Goal: Information Seeking & Learning: Learn about a topic

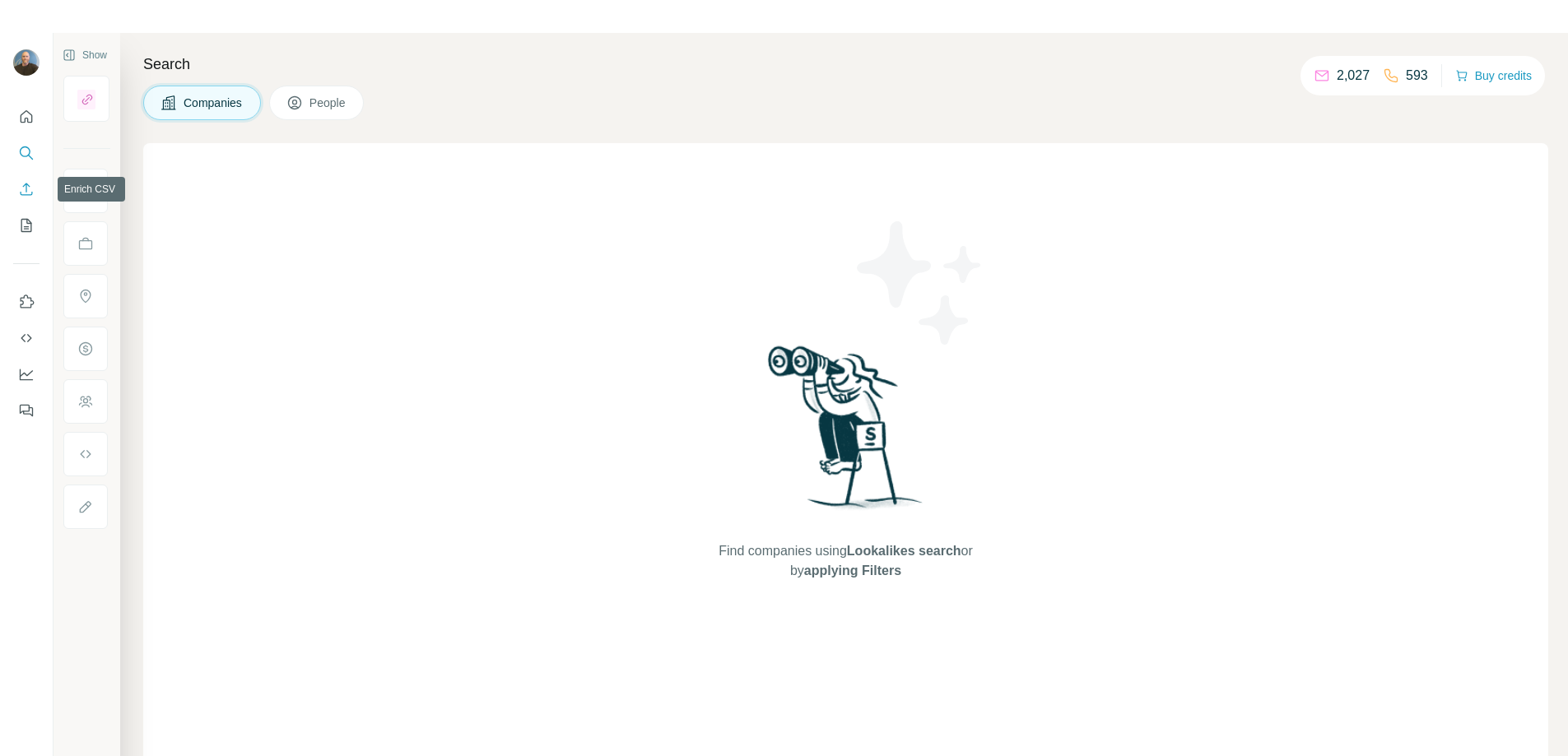
click at [21, 183] on icon "Enrich CSV" at bounding box center [26, 190] width 16 height 16
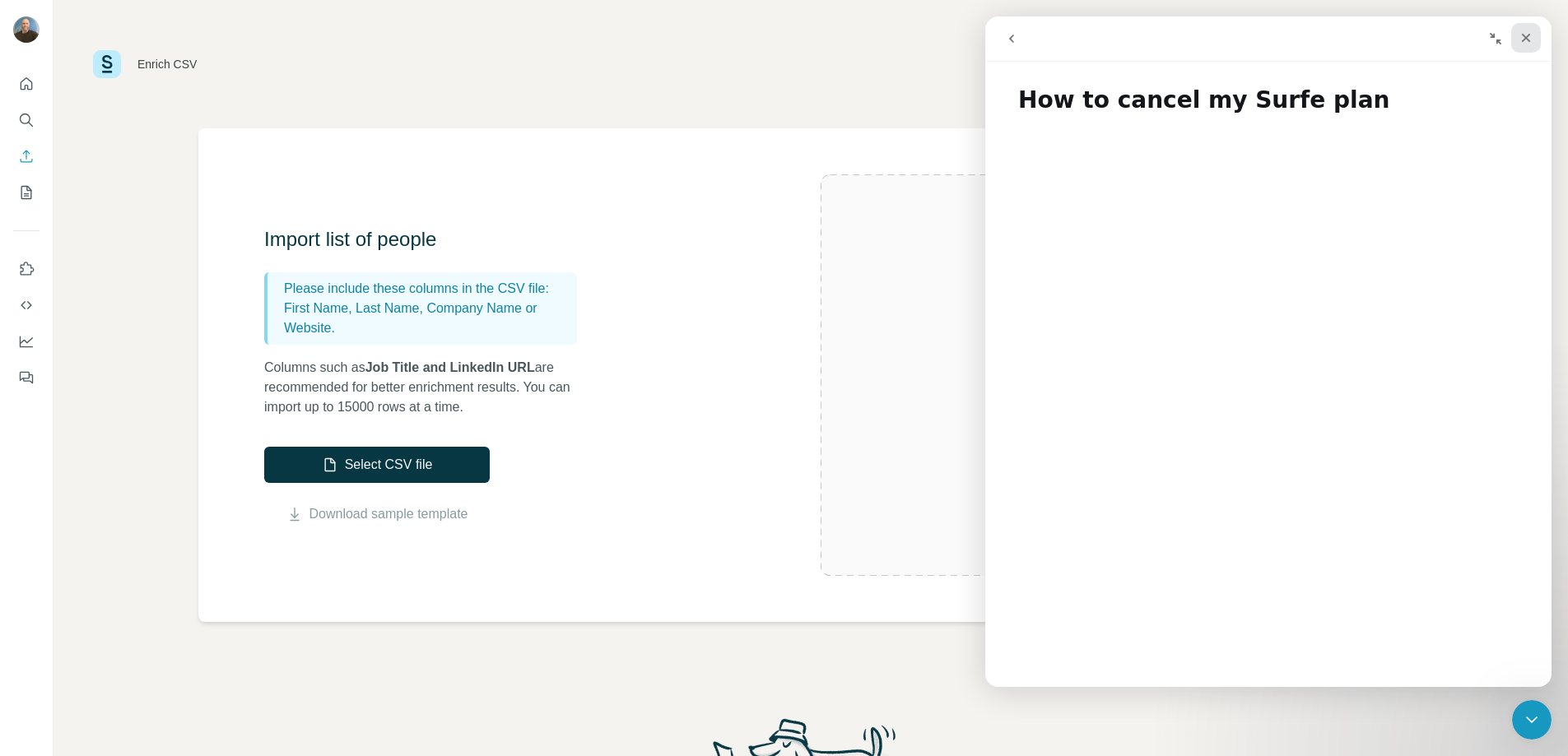
click at [1533, 46] on div "Close" at bounding box center [1526, 38] width 30 height 30
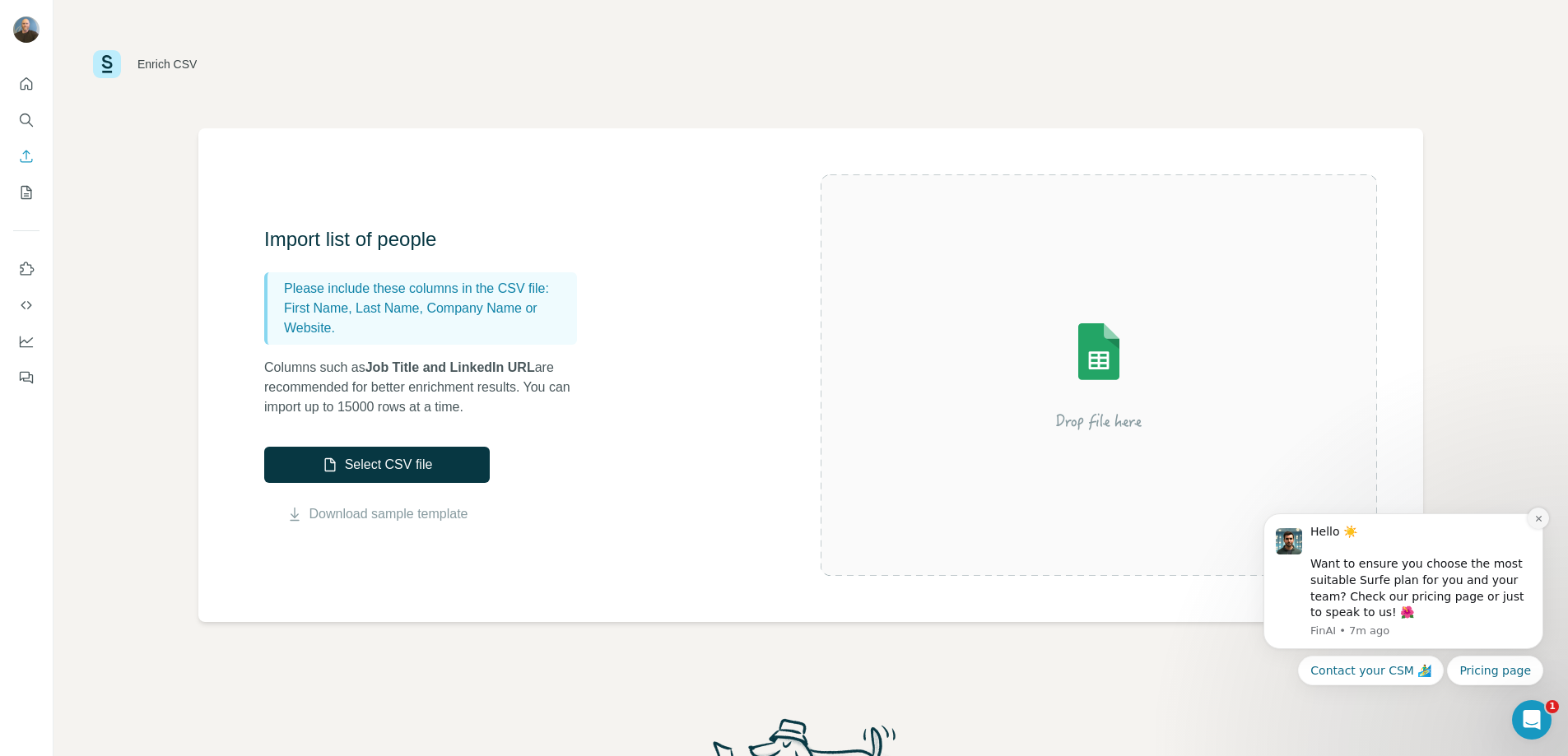
click at [1539, 522] on icon "Dismiss notification" at bounding box center [1538, 519] width 9 height 9
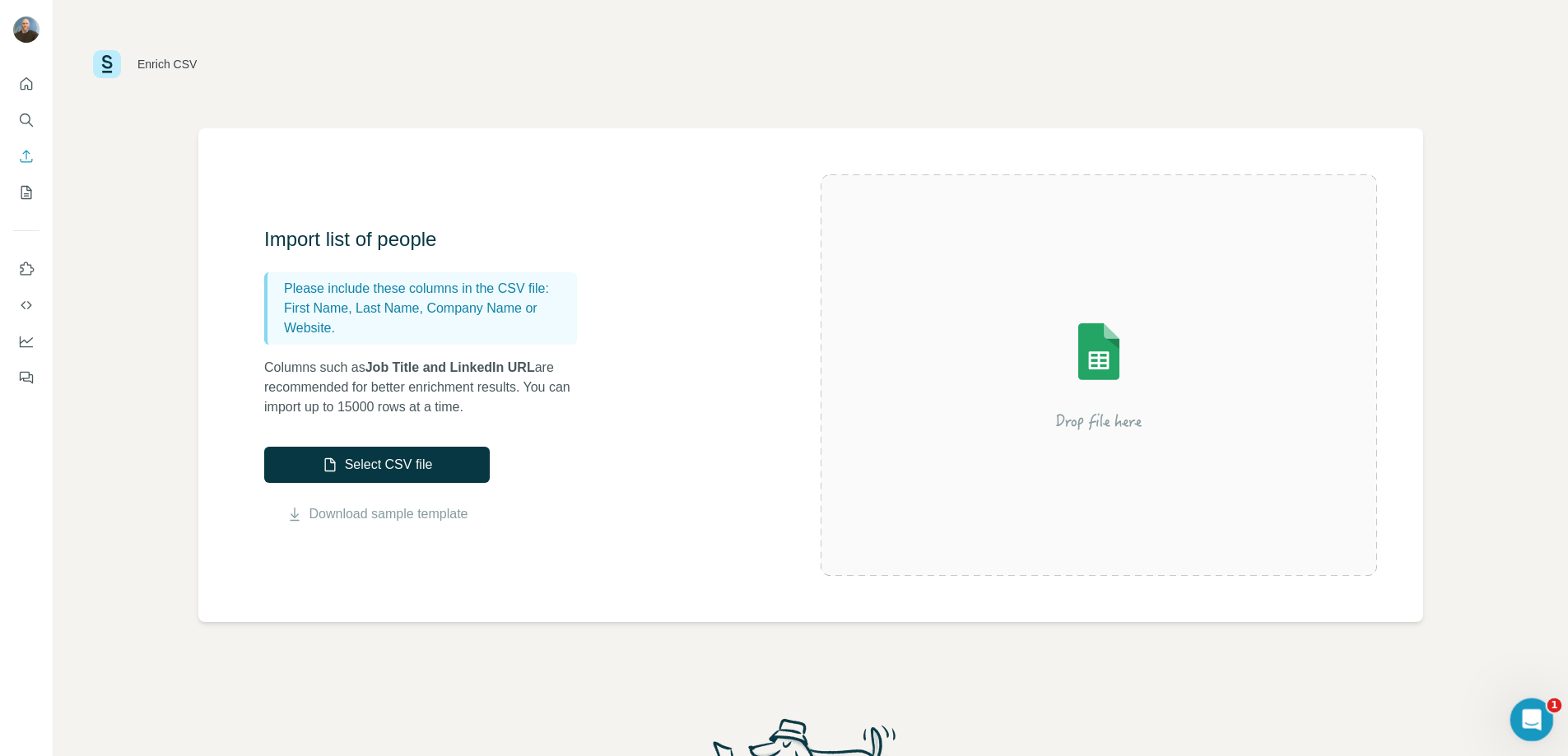
click at [1529, 716] on icon "Open Intercom Messenger" at bounding box center [1529, 717] width 27 height 27
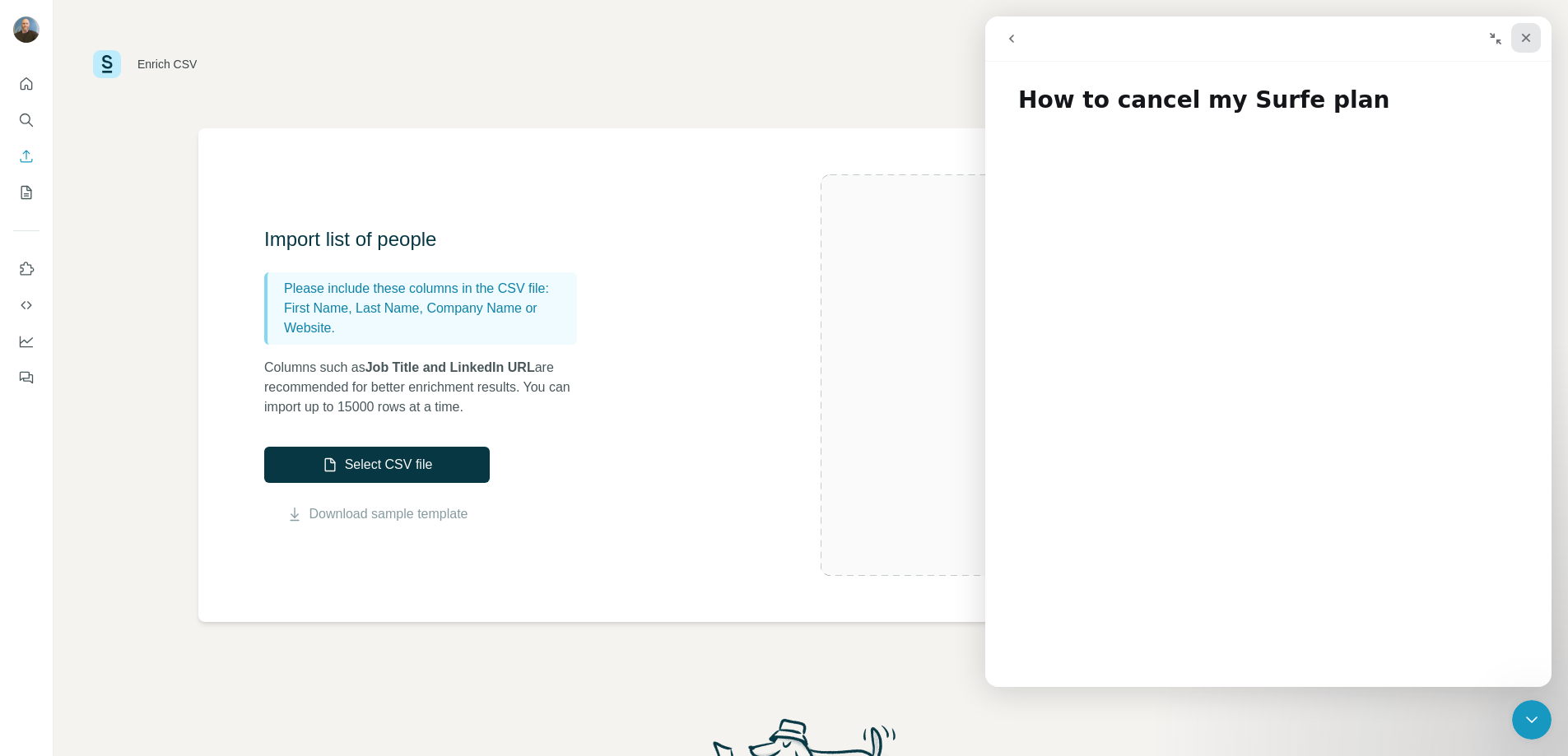
click at [1526, 45] on div "Close" at bounding box center [1526, 38] width 30 height 30
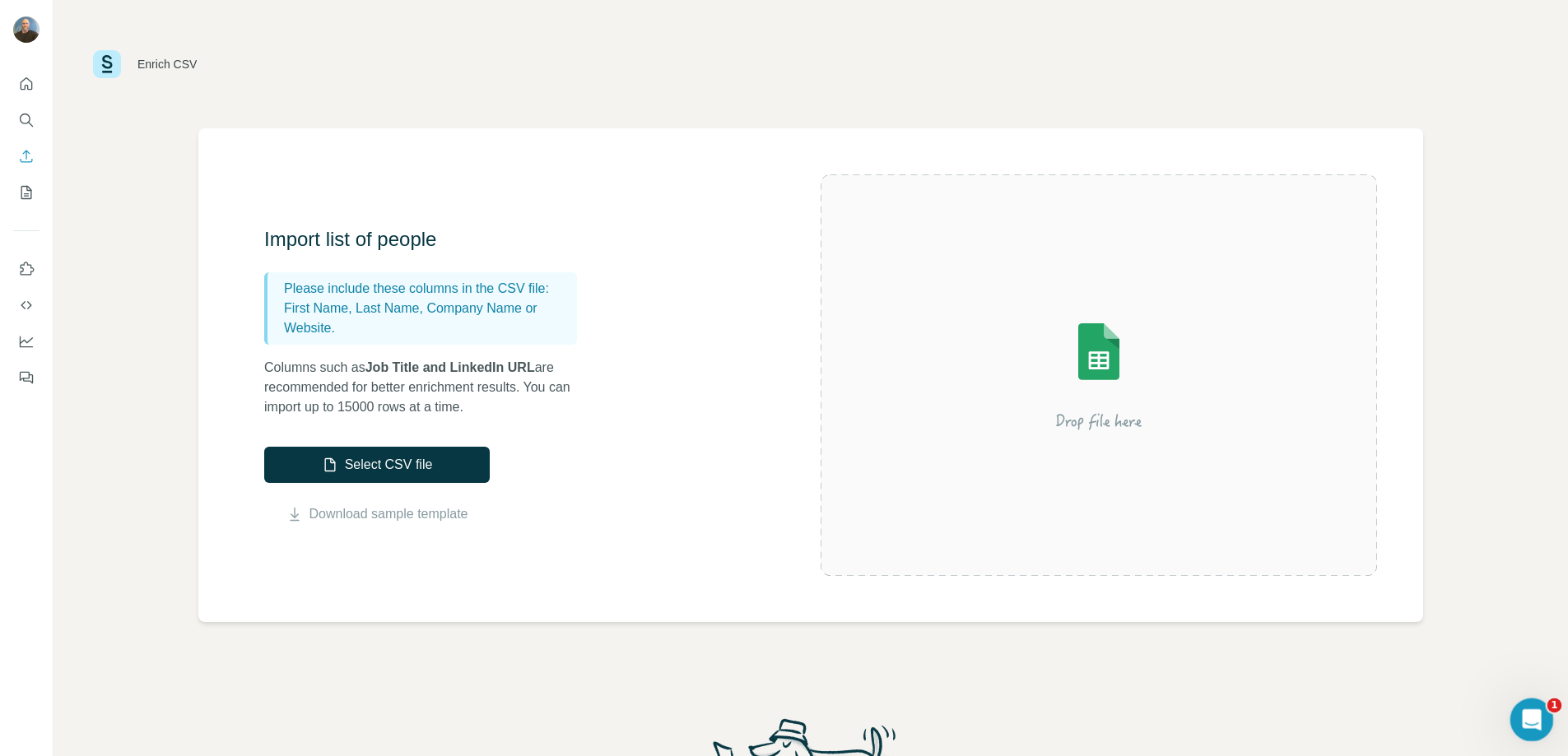
click at [1519, 712] on icon "Open Intercom Messenger" at bounding box center [1529, 717] width 27 height 27
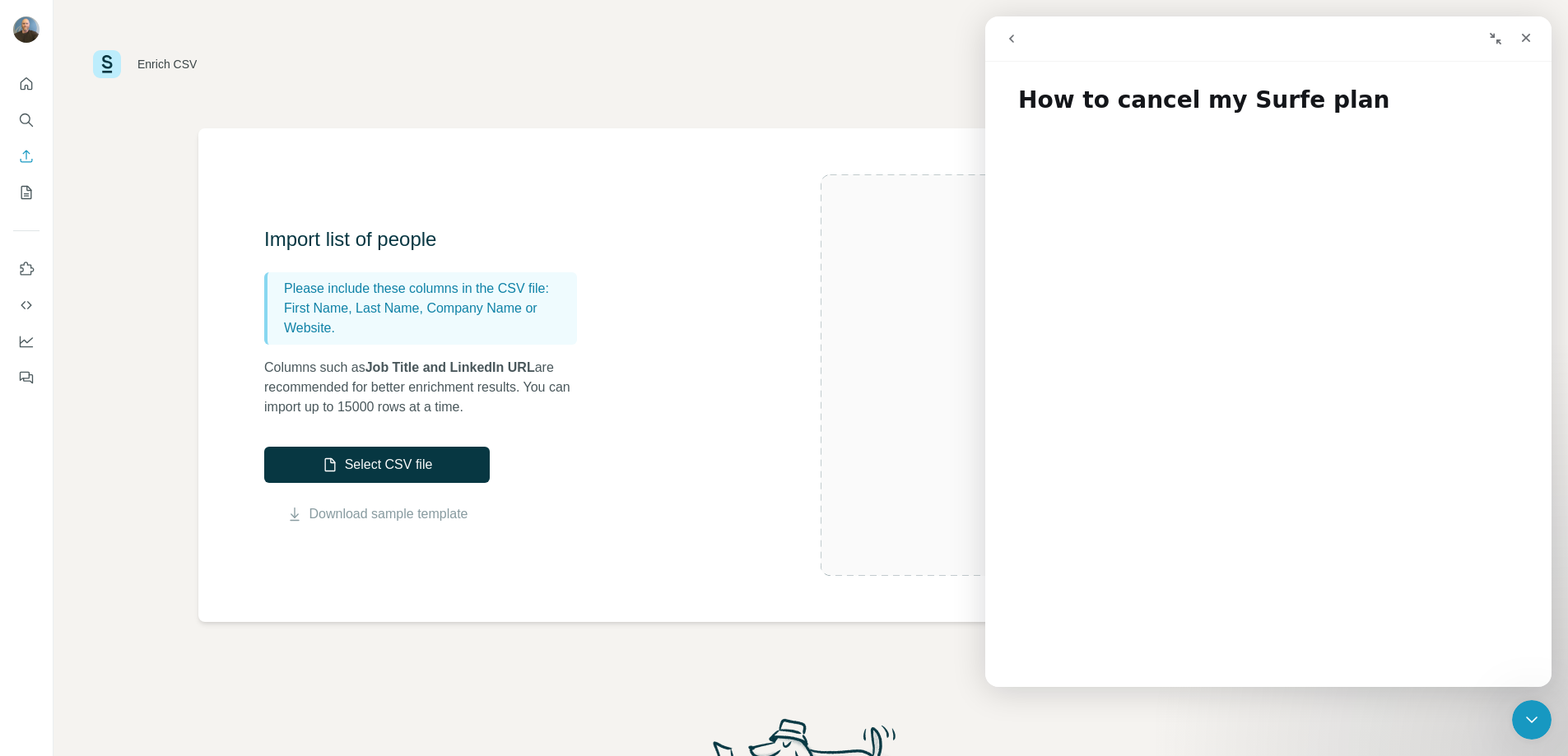
click at [1011, 45] on icon "go back" at bounding box center [1012, 39] width 13 height 13
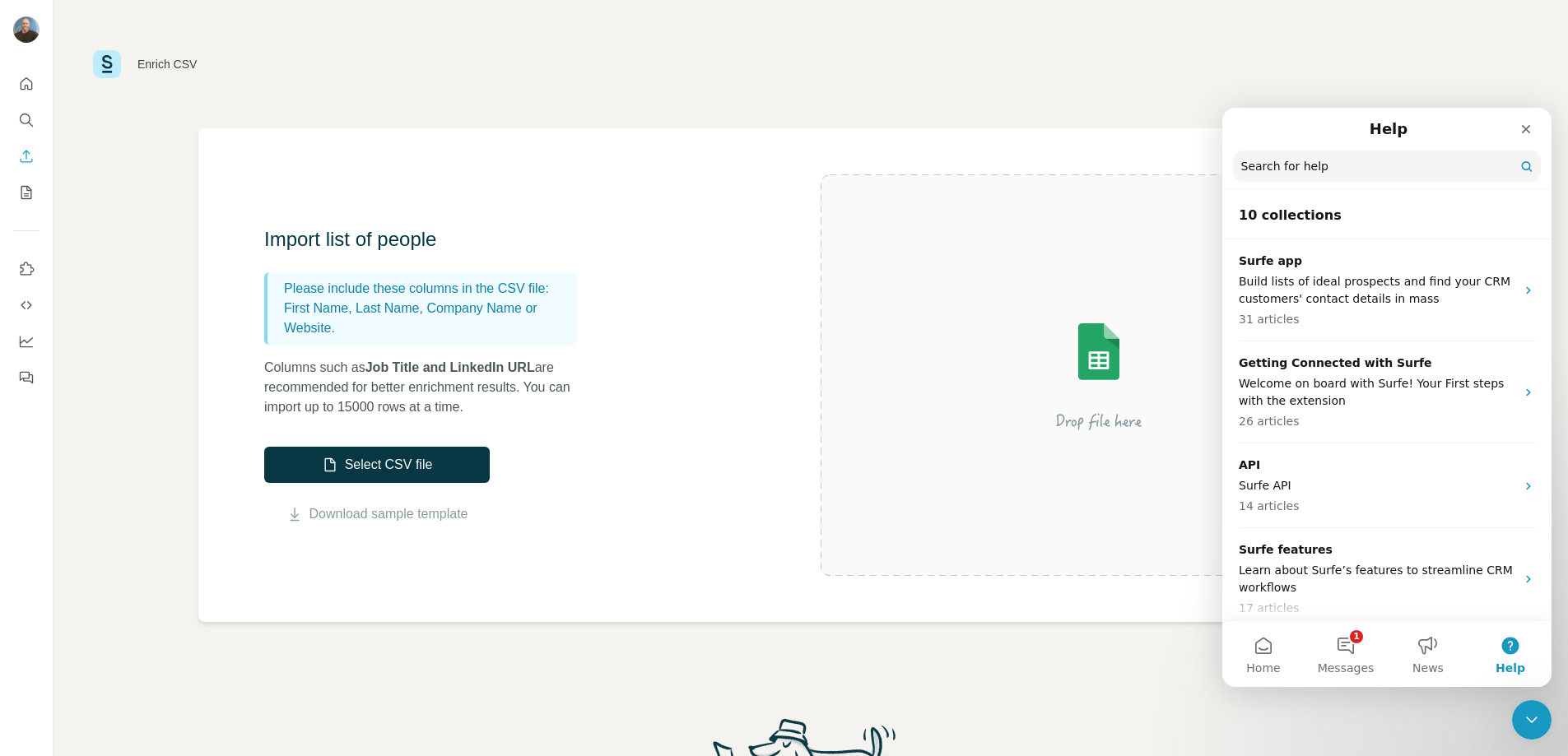
click at [1309, 175] on input "Search for help" at bounding box center [1386, 167] width 307 height 31
type input "*"
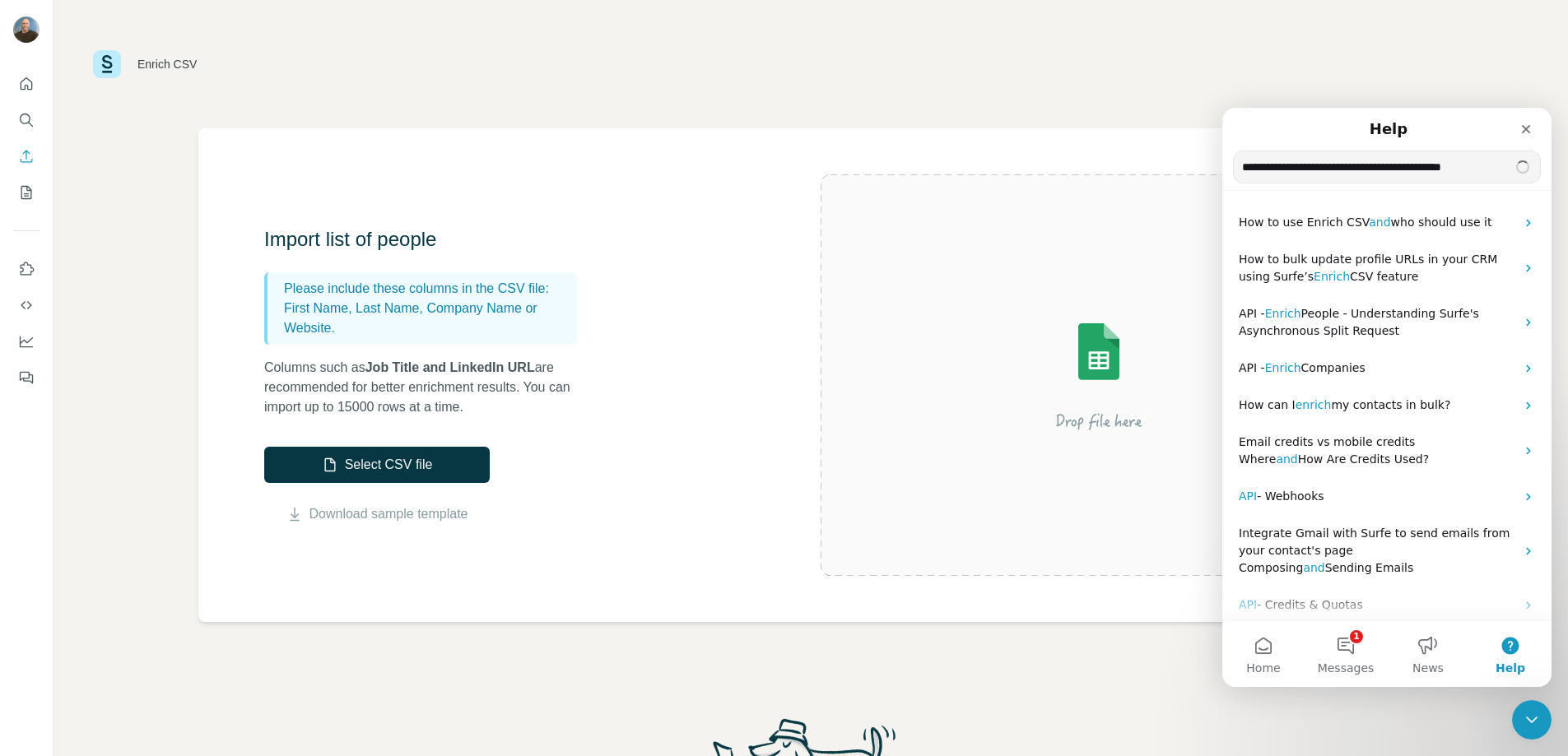
type input "**********"
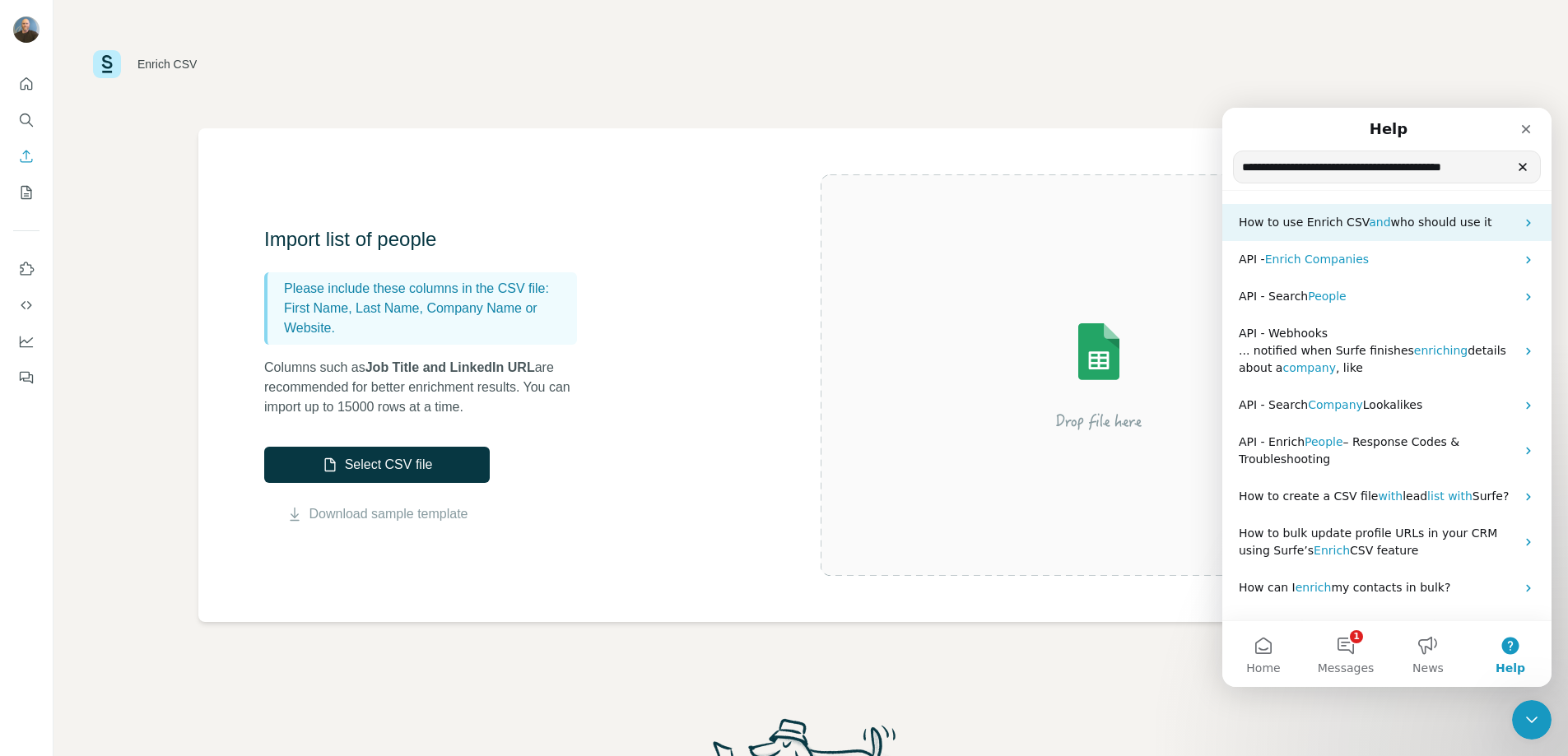
click at [1430, 228] on span "who should use it" at bounding box center [1441, 223] width 101 height 13
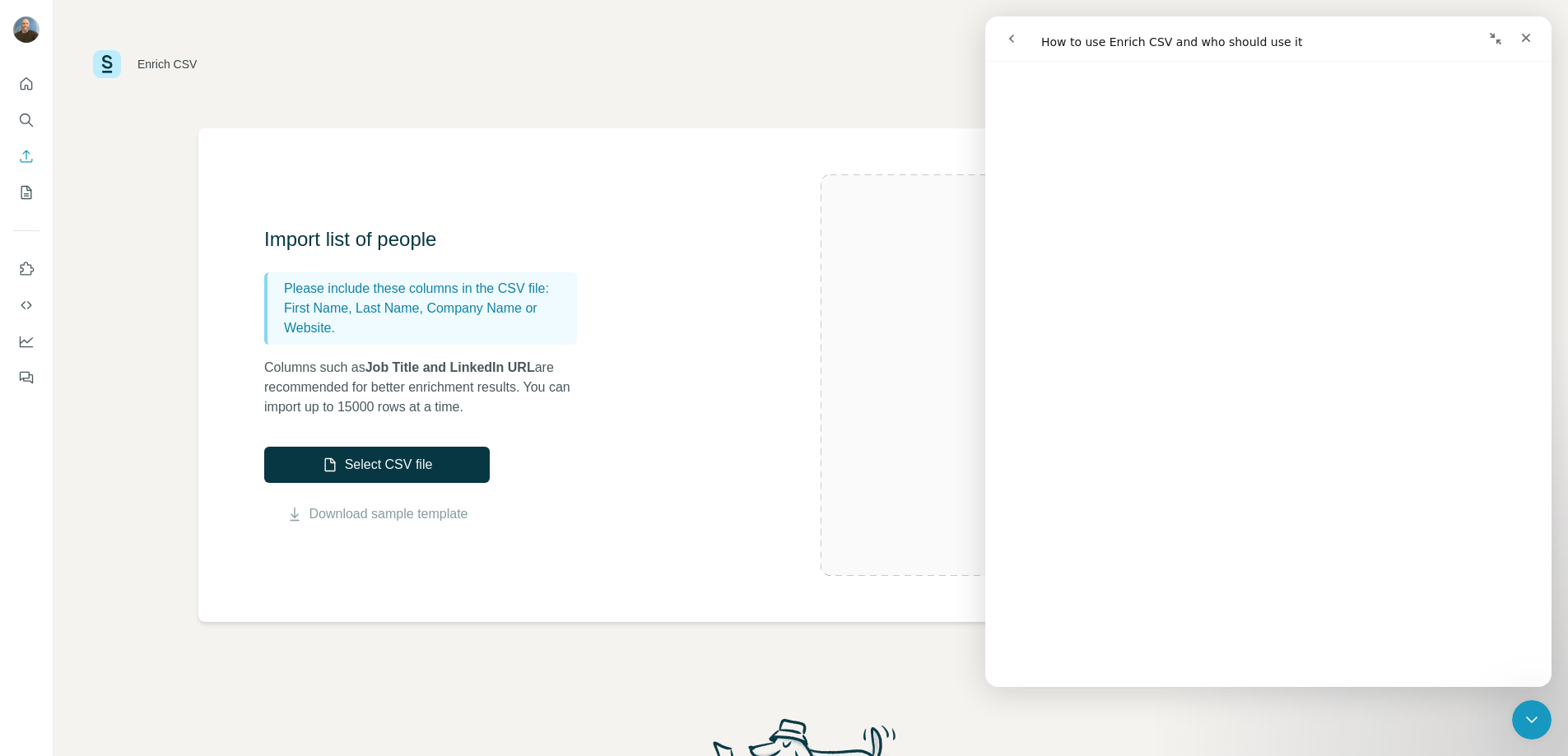
scroll to position [986, 0]
